Goal: Check status: Check status

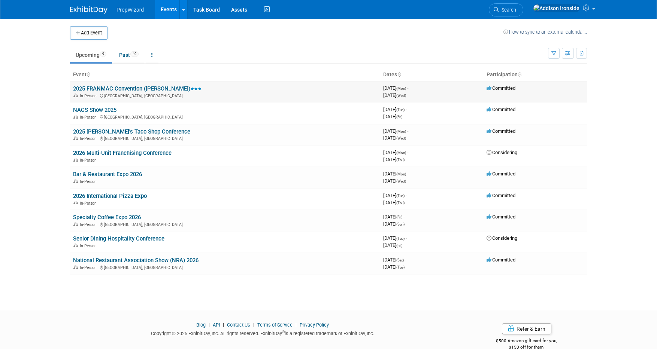
click at [134, 87] on link "2025 FRANMAC Convention ([PERSON_NAME])" at bounding box center [137, 88] width 128 height 7
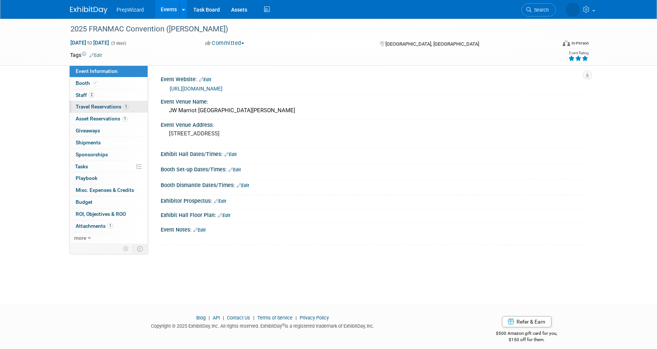
click at [91, 108] on span "Travel Reservations 1" at bounding box center [102, 107] width 53 height 6
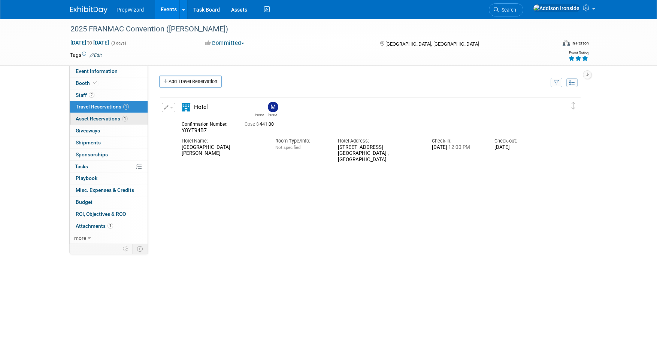
click at [98, 119] on span "Asset Reservations 1" at bounding box center [102, 119] width 52 height 6
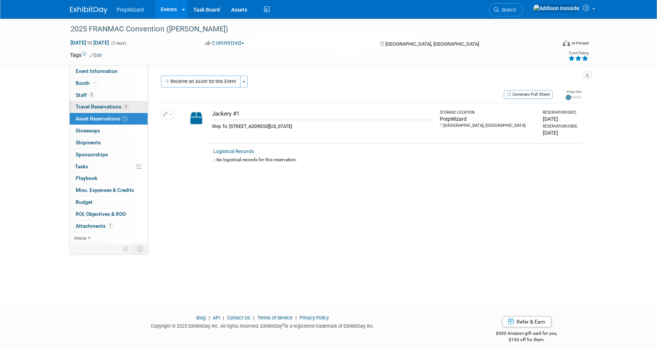
click at [87, 107] on span "Travel Reservations 1" at bounding box center [102, 107] width 53 height 6
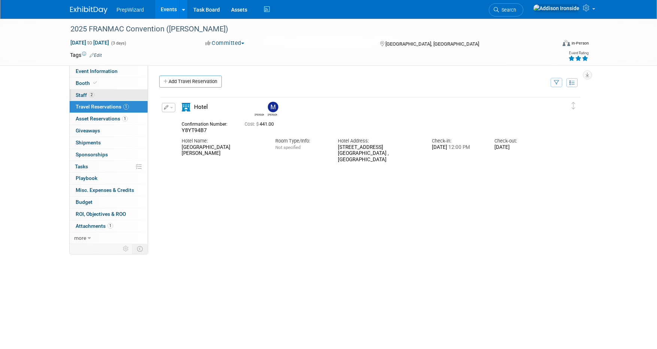
click at [80, 94] on span "Staff 2" at bounding box center [85, 95] width 19 height 6
